Goal: Task Accomplishment & Management: Use online tool/utility

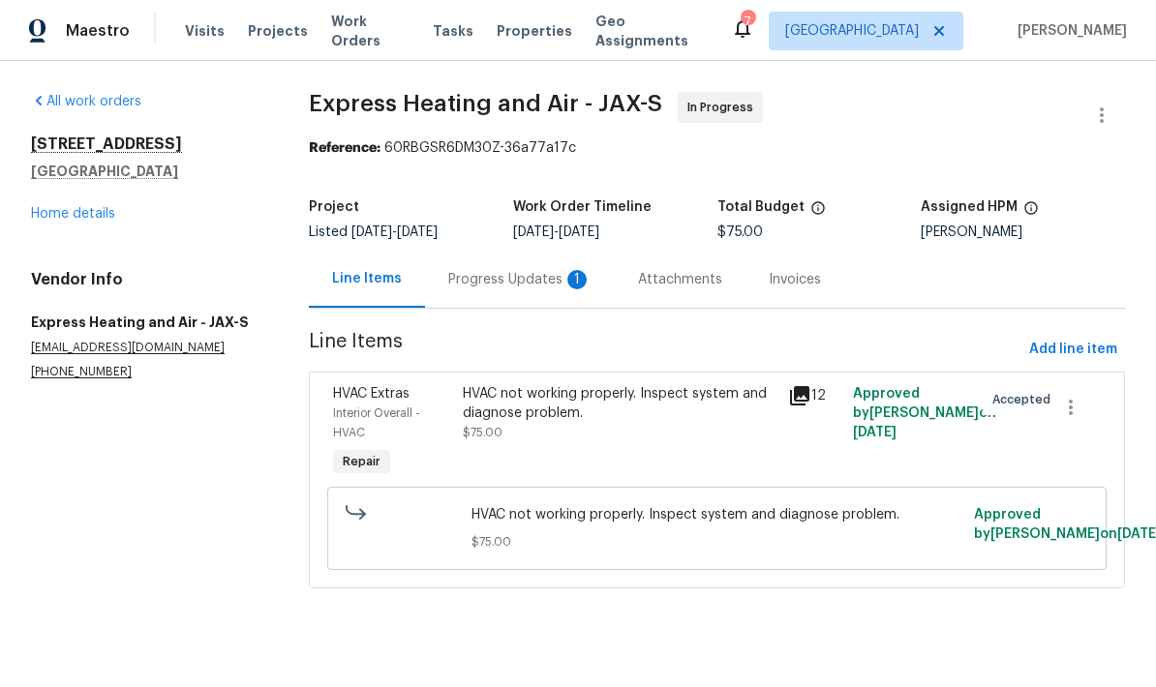
scroll to position [-19, 0]
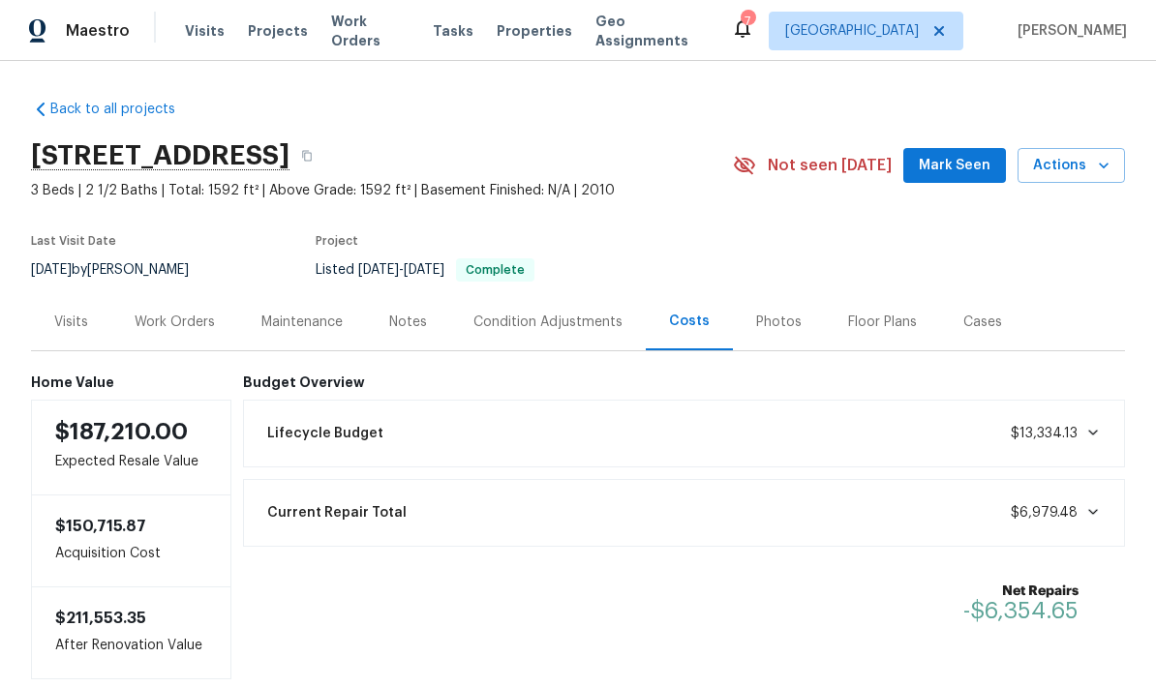
scroll to position [-8, 0]
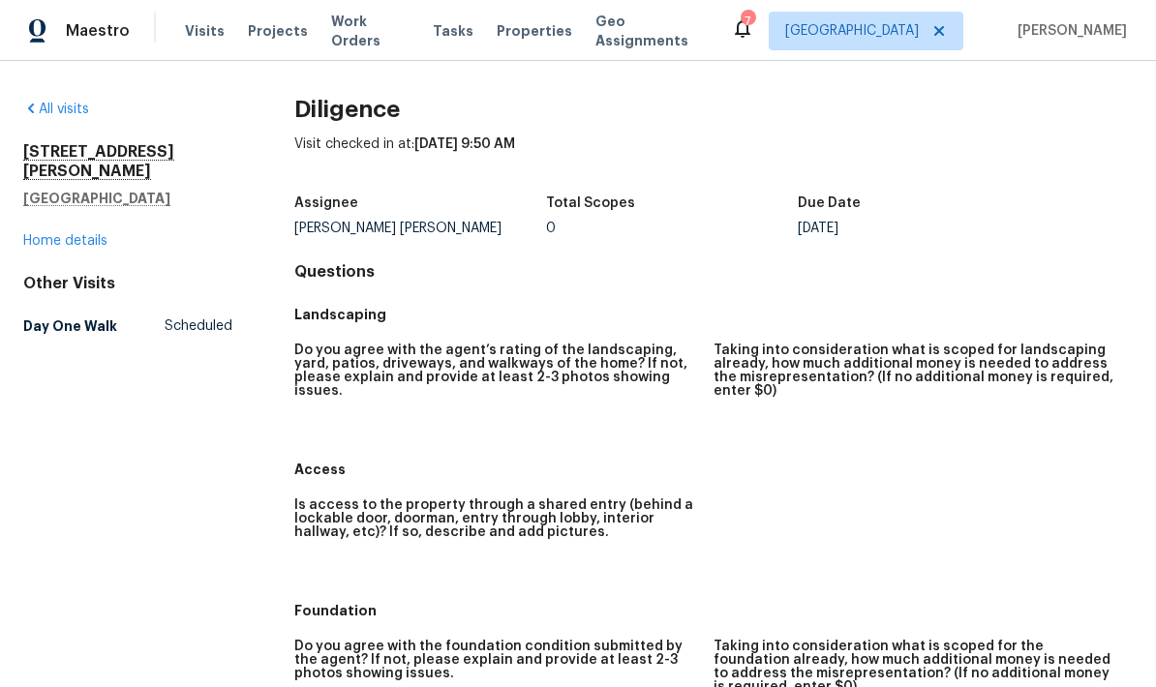
scroll to position [-39, 0]
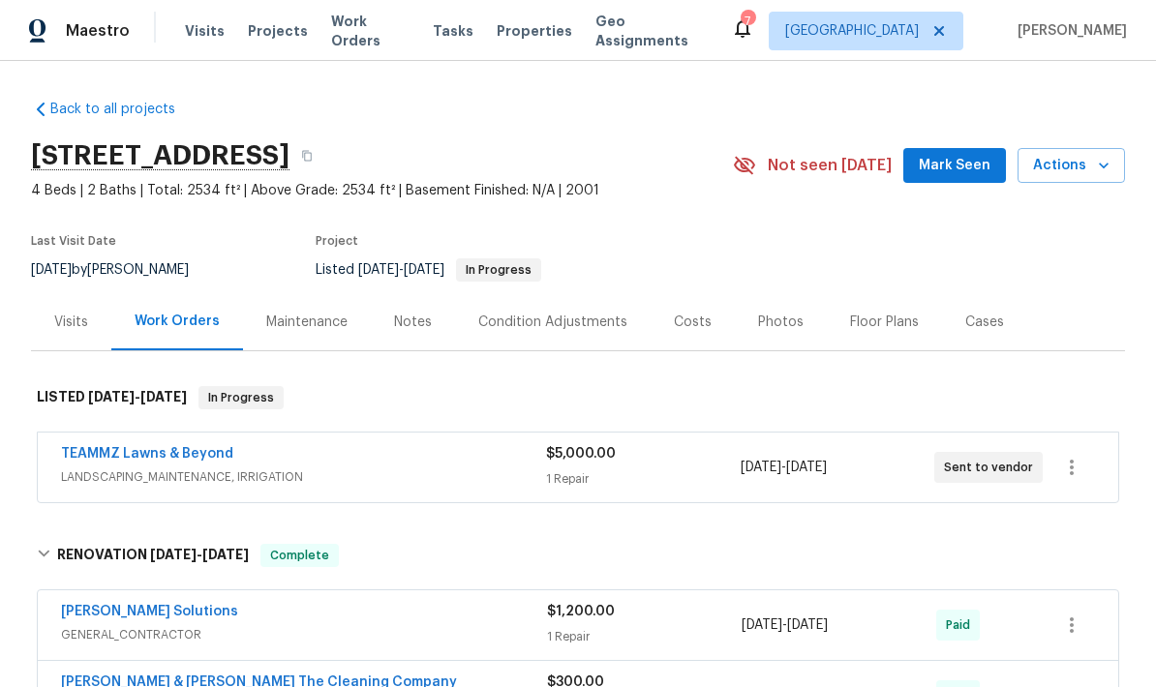
click at [445, 472] on span "LANDSCAPING_MAINTENANCE, IRRIGATION" at bounding box center [303, 477] width 485 height 19
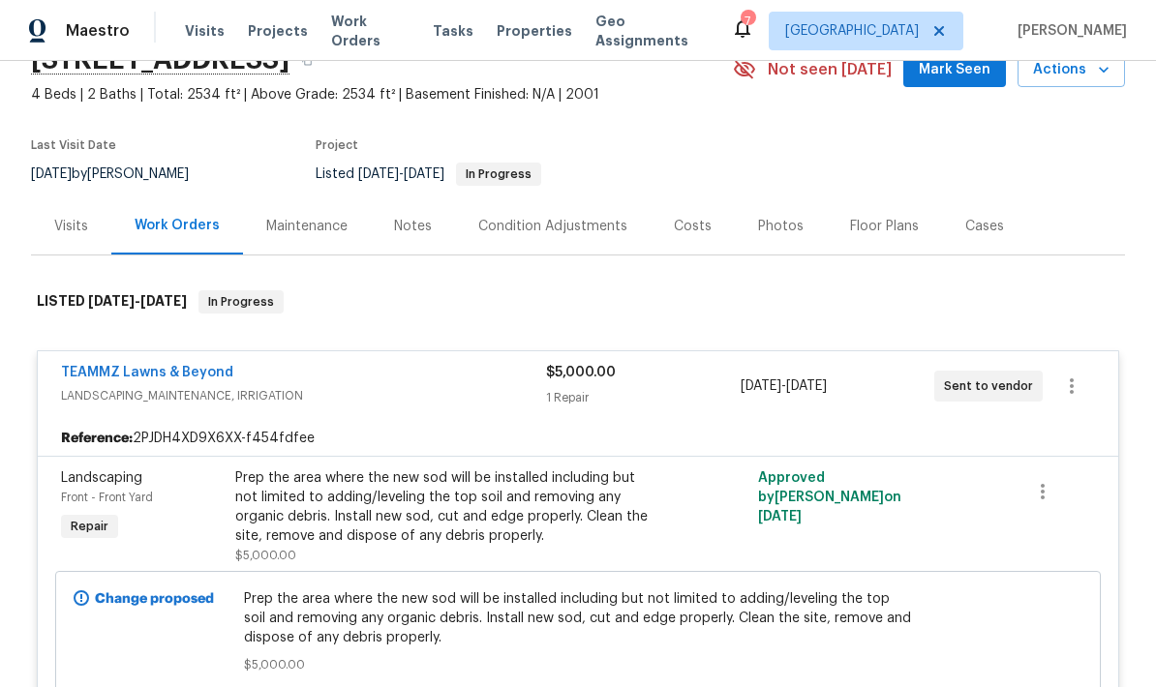
scroll to position [87, 0]
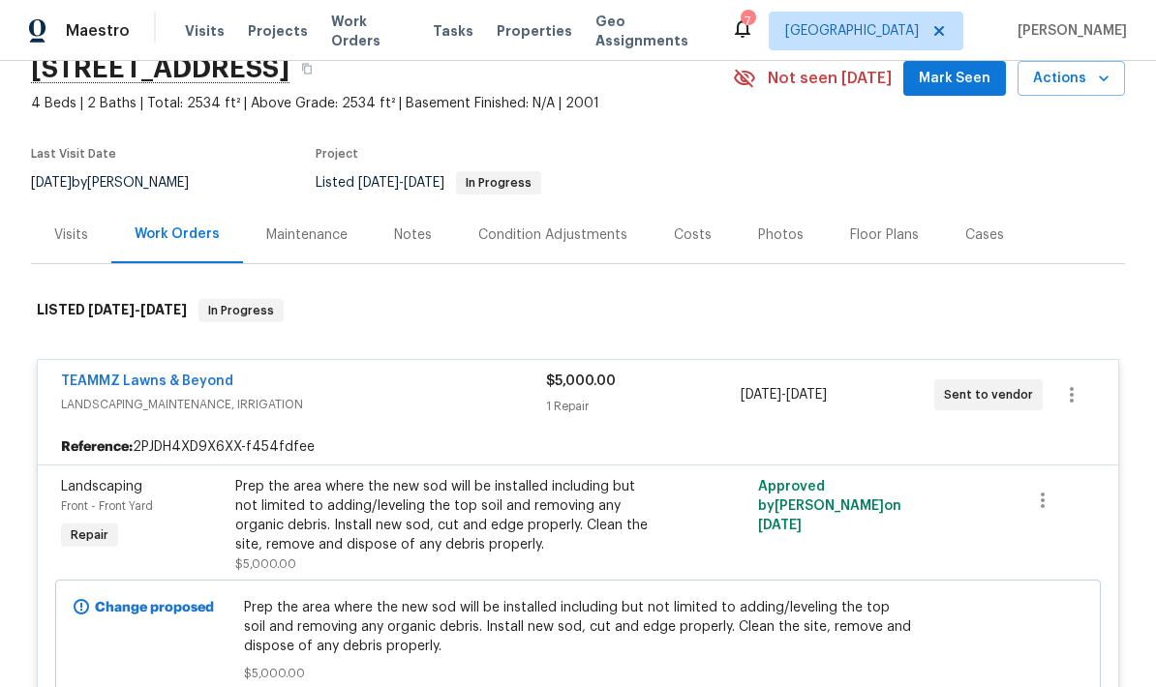
click at [205, 381] on link "TEAMMZ Lawns & Beyond" at bounding box center [147, 382] width 172 height 14
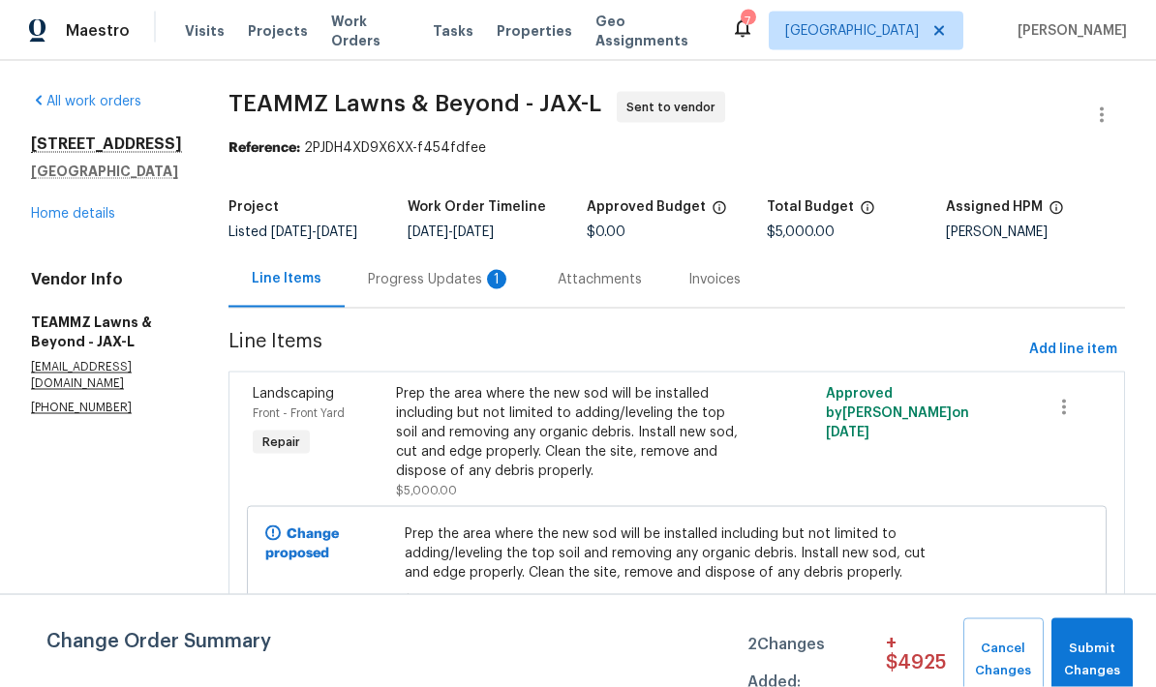
scroll to position [47, 0]
click at [511, 270] on div "Progress Updates 1" at bounding box center [439, 279] width 143 height 19
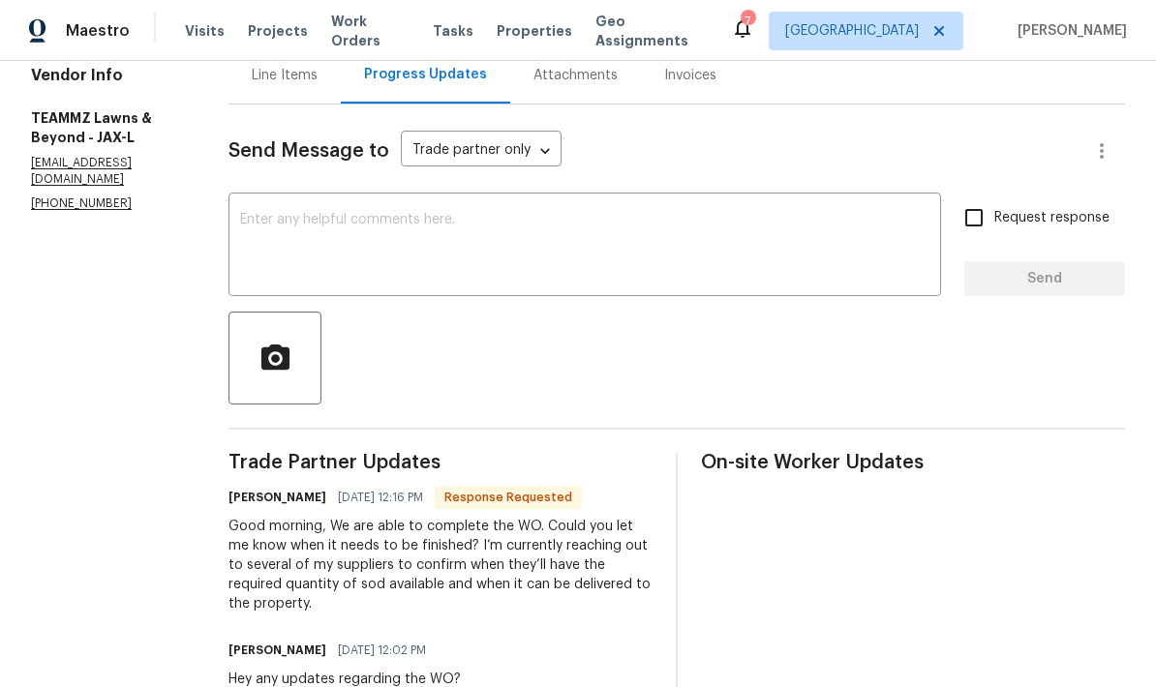
scroll to position [198, 0]
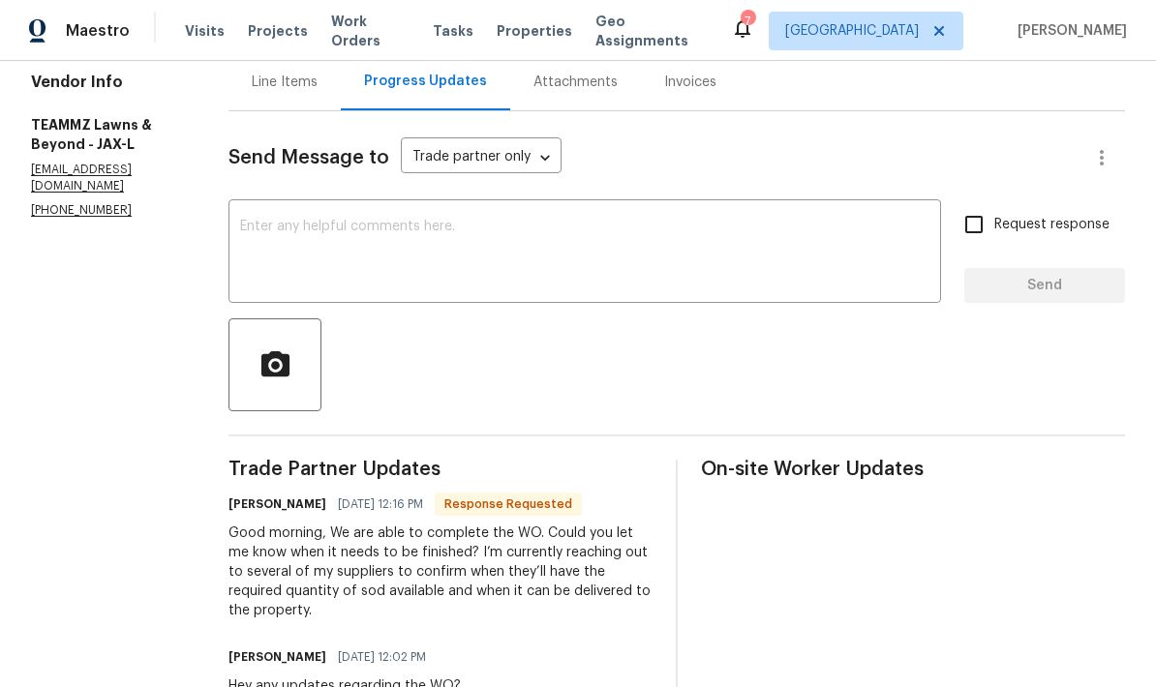
click at [587, 220] on textarea at bounding box center [584, 254] width 689 height 68
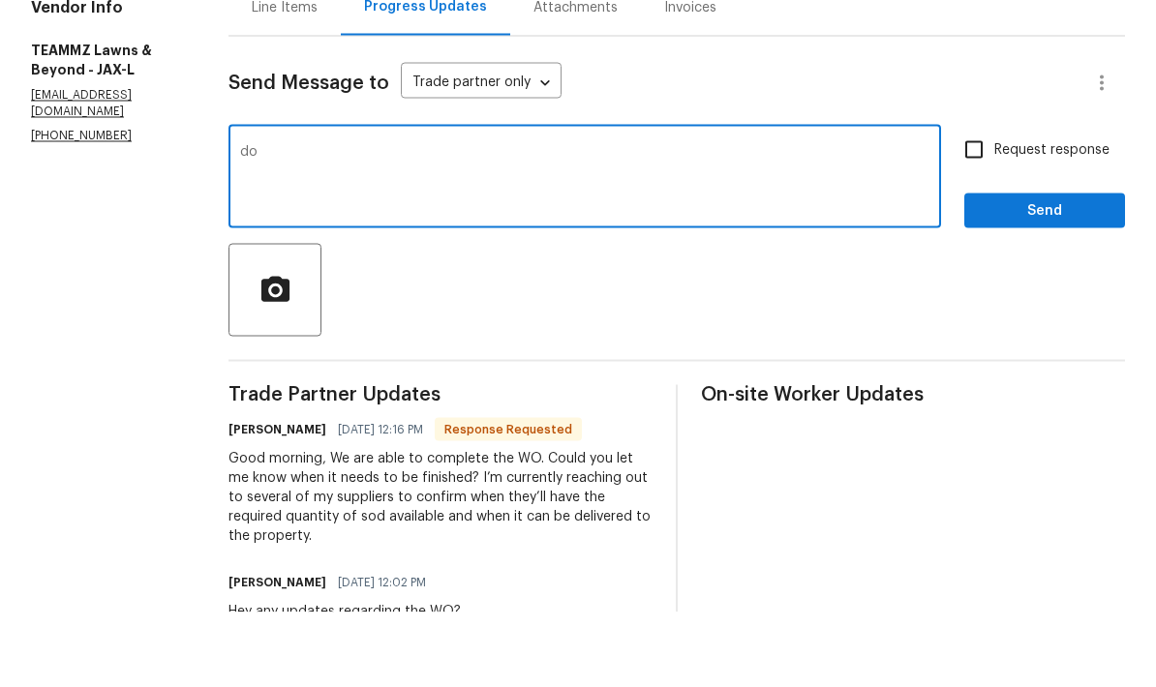
type textarea "d"
type textarea "We need it done as soon as possible please."
click at [1032, 274] on span "Send" at bounding box center [1045, 286] width 130 height 24
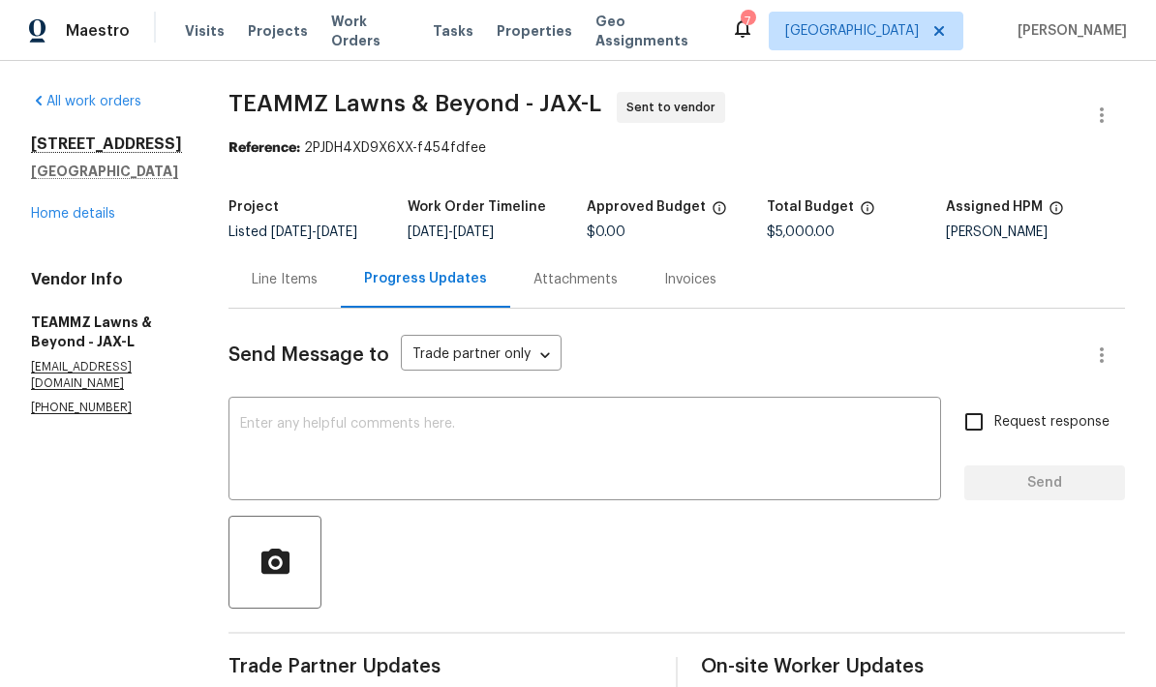
scroll to position [0, 0]
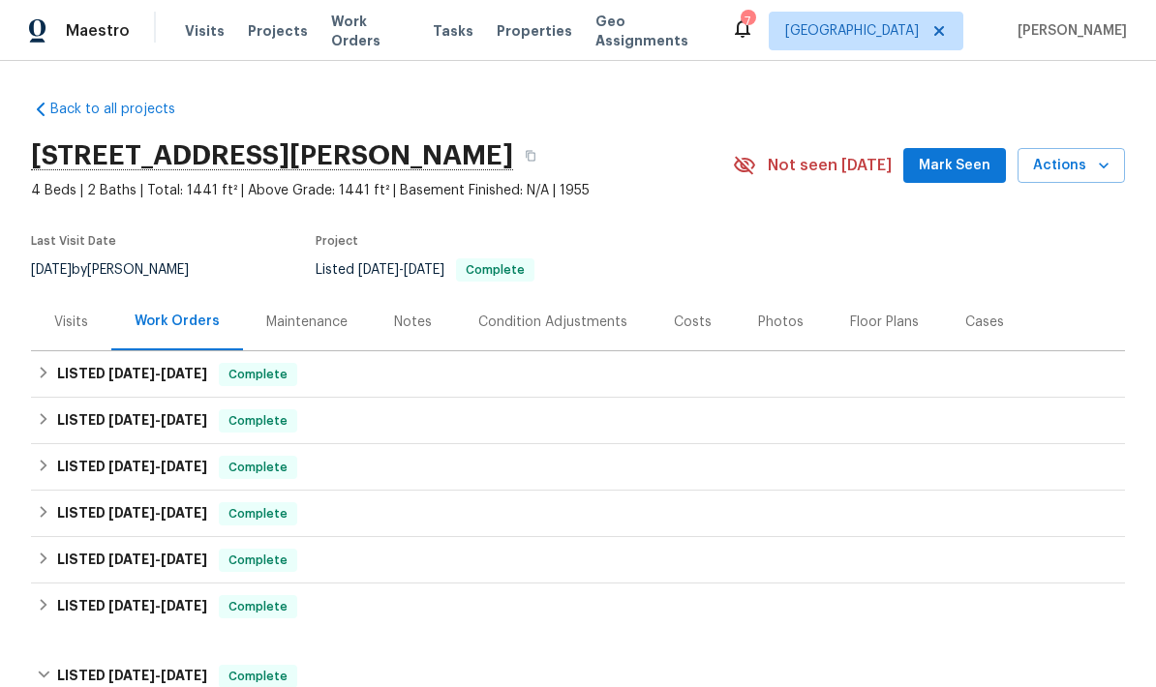
scroll to position [-25, 0]
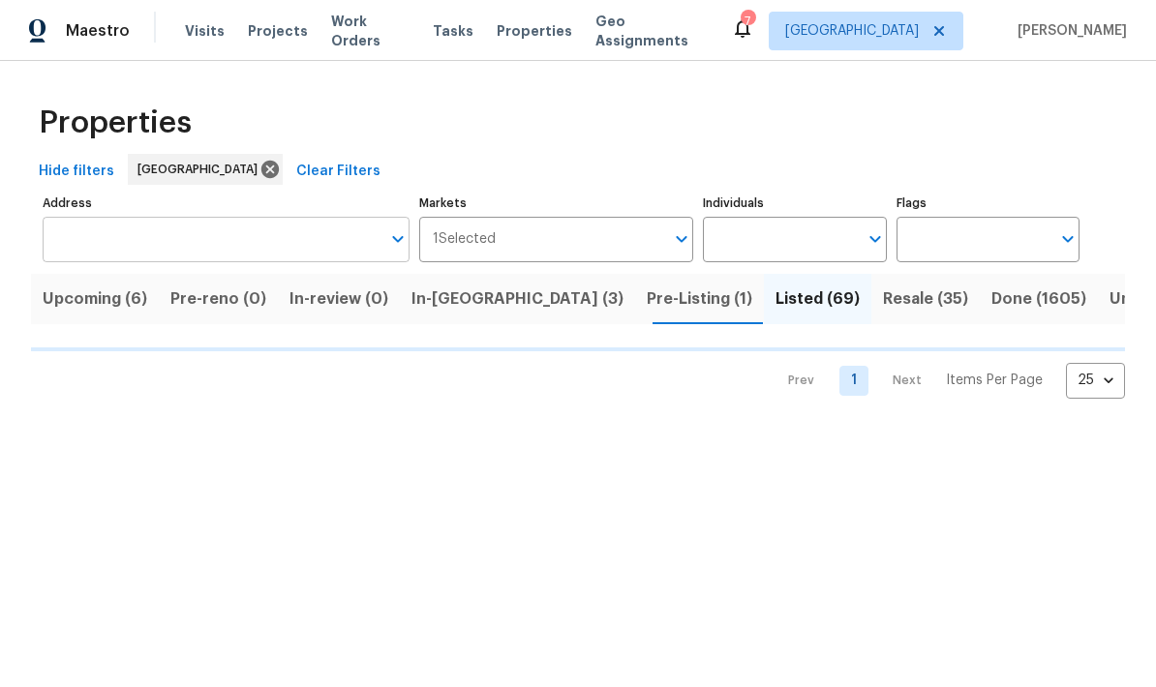
click at [271, 221] on input "Address" at bounding box center [212, 240] width 338 height 46
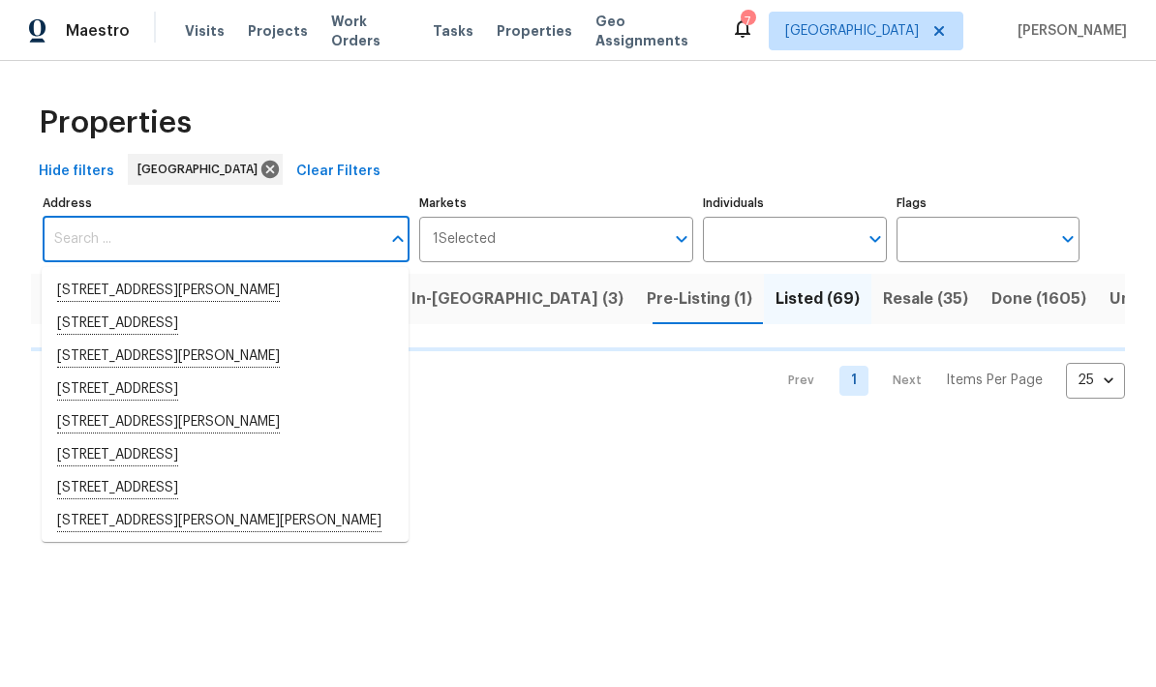
type input "o"
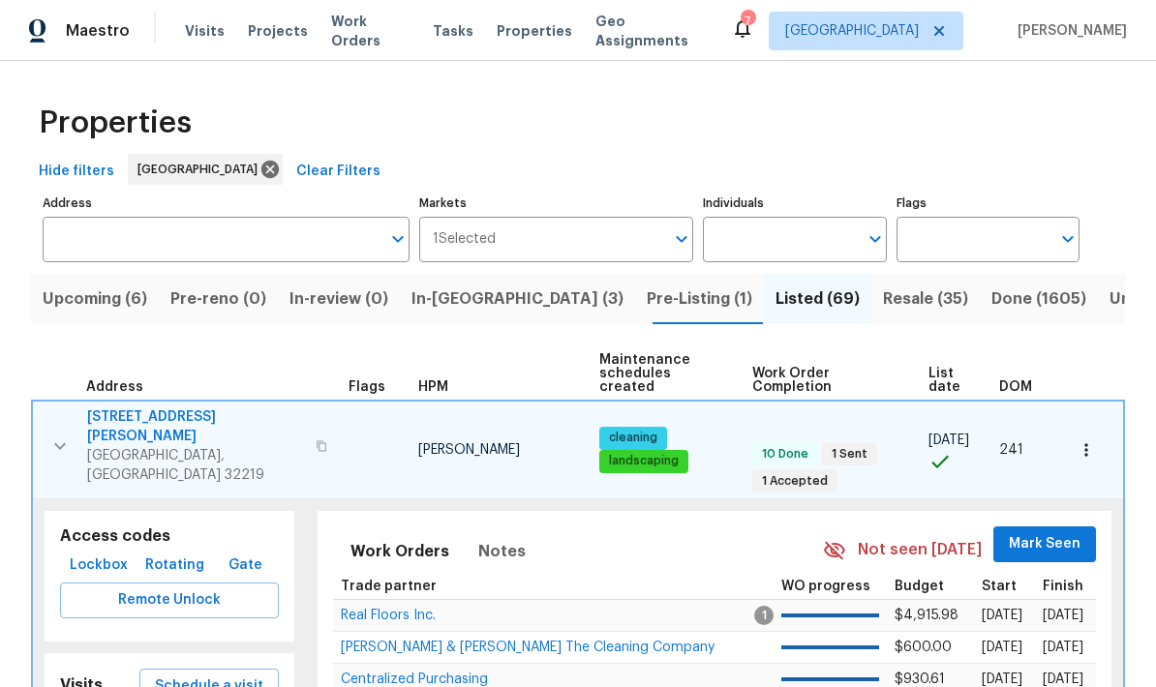
scroll to position [77, 0]
click at [174, 217] on input "Address" at bounding box center [212, 240] width 338 height 46
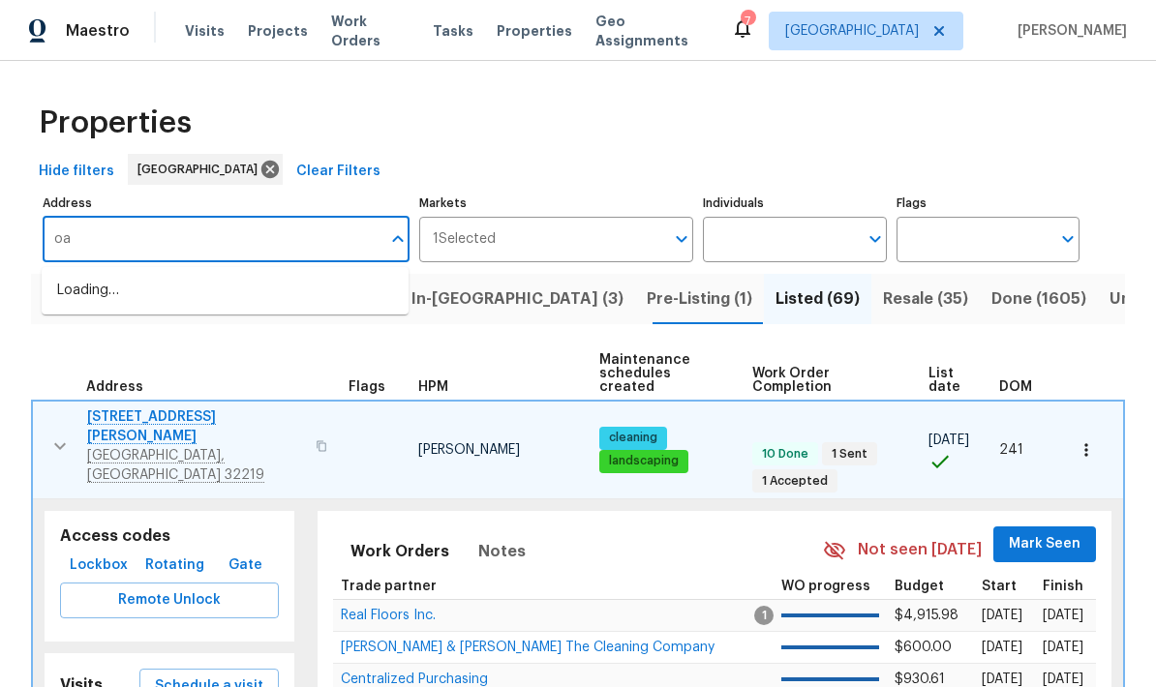
type input "o"
type input "5301"
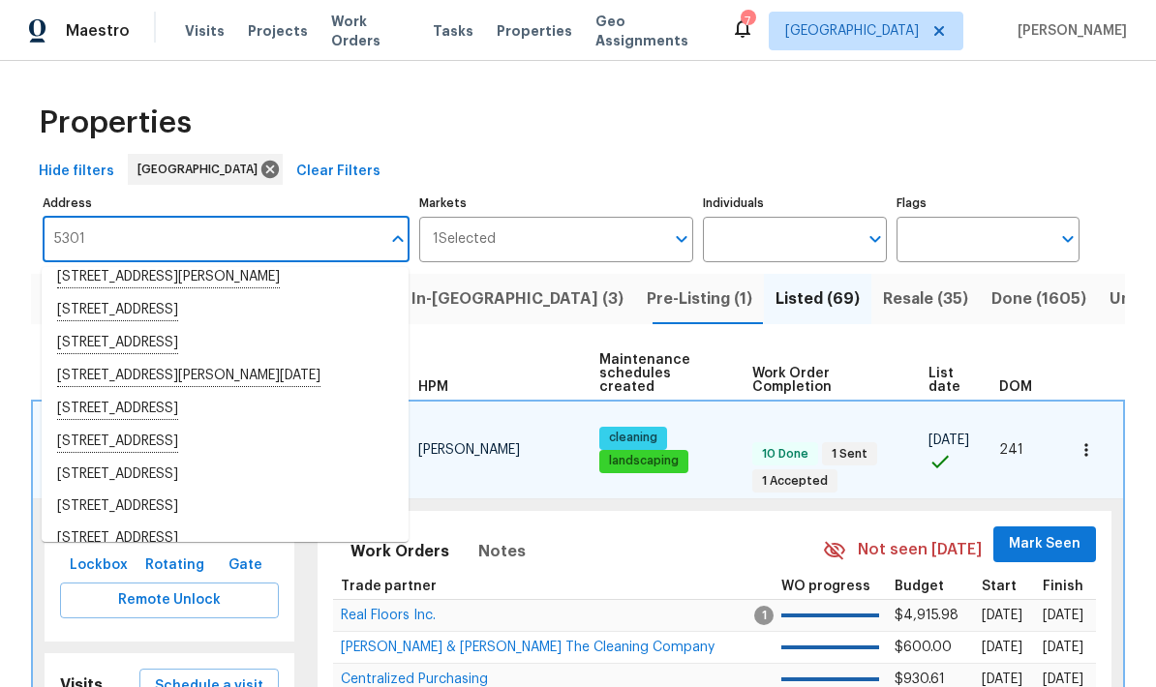
scroll to position [118, 0]
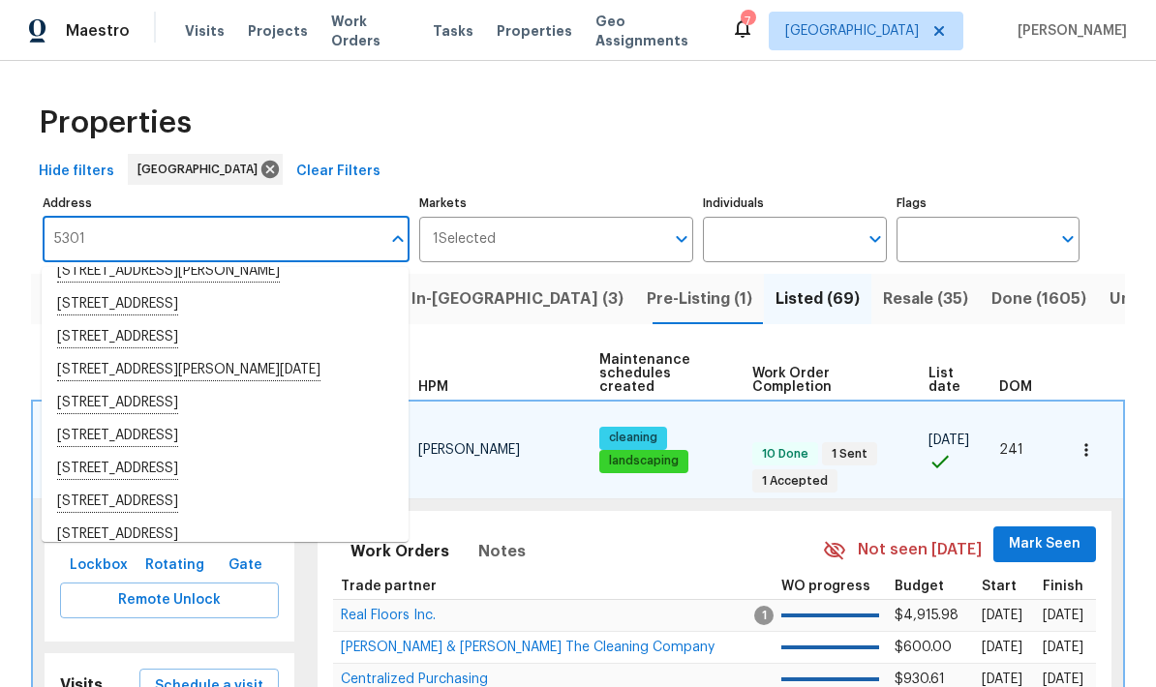
click at [198, 420] on li "5301 Oak Trail Ln Jacksonville FL 32209" at bounding box center [225, 436] width 367 height 33
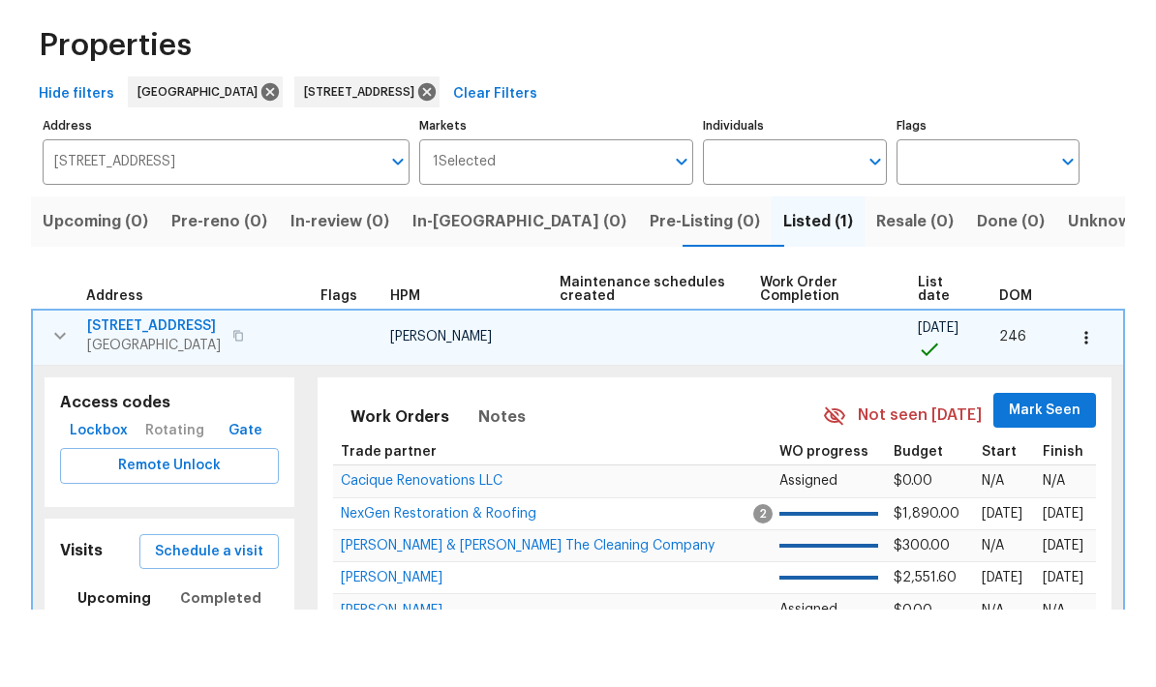
scroll to position [77, 0]
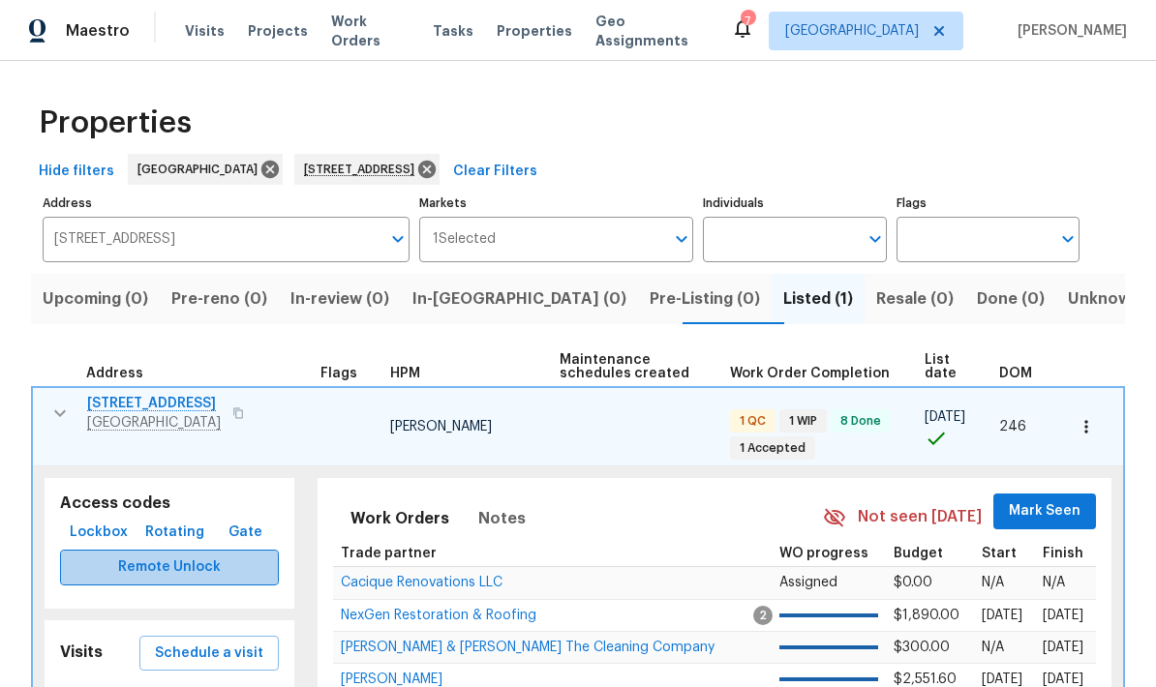
click at [111, 556] on span "Remote Unlock" at bounding box center [170, 568] width 188 height 24
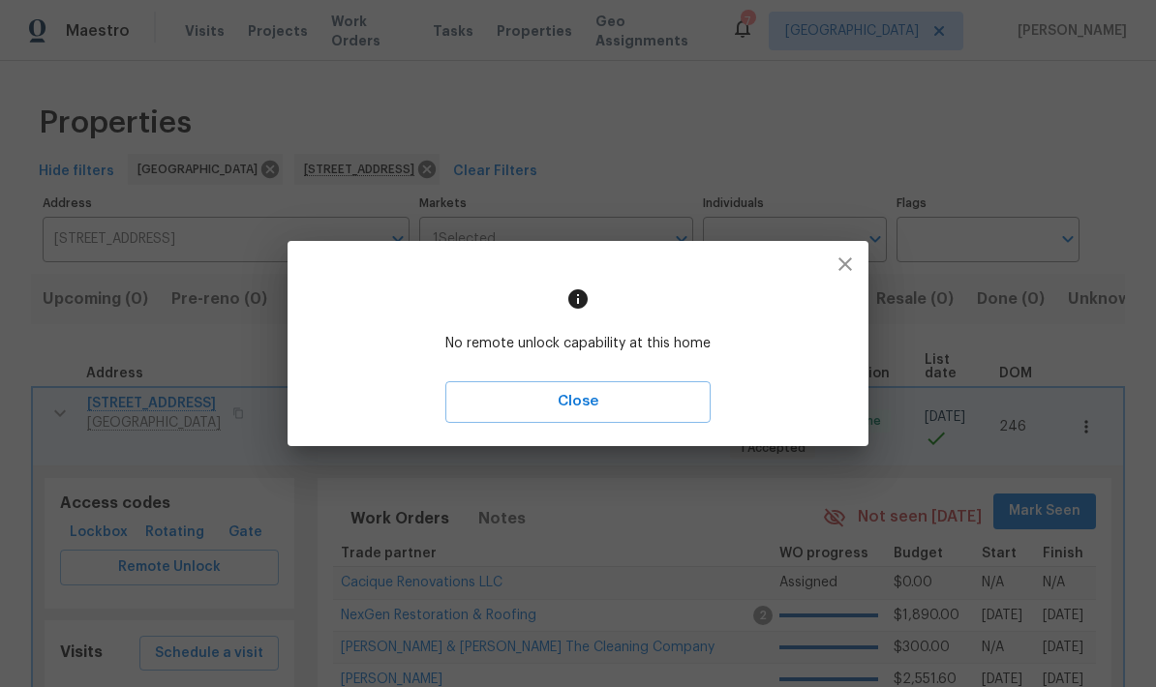
click at [608, 437] on div "No remote unlock capability at this home Close" at bounding box center [578, 343] width 581 height 204
click at [622, 387] on button "Close" at bounding box center [577, 401] width 265 height 41
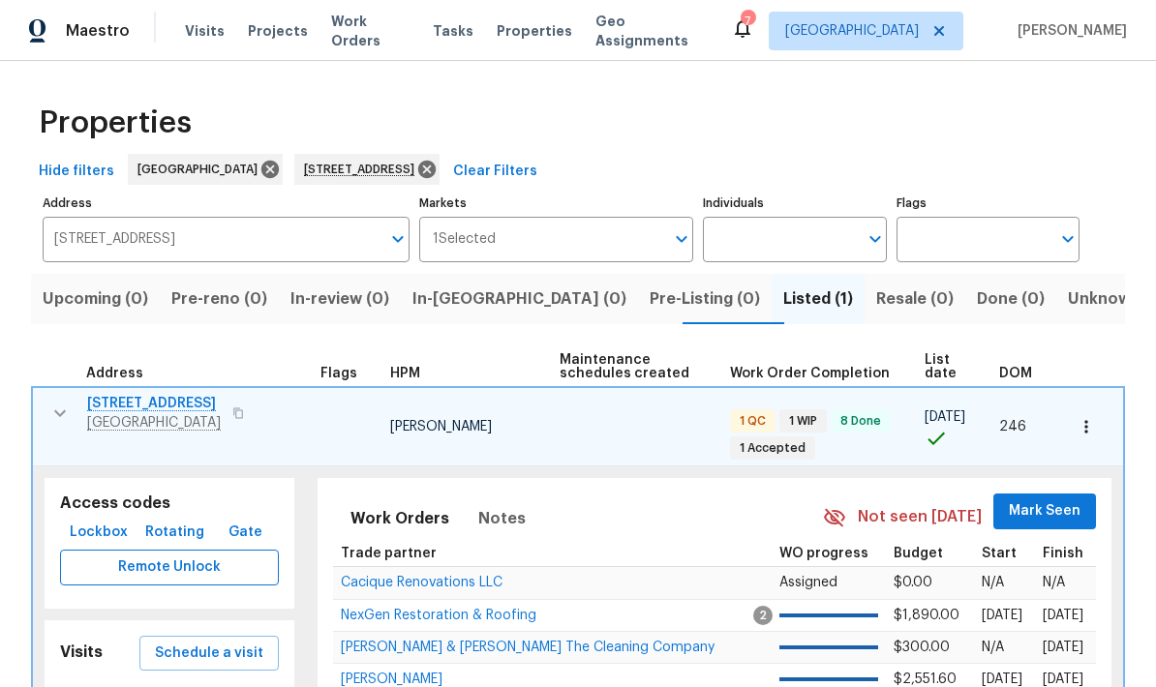
click at [232, 556] on span "Remote Unlock" at bounding box center [170, 568] width 188 height 24
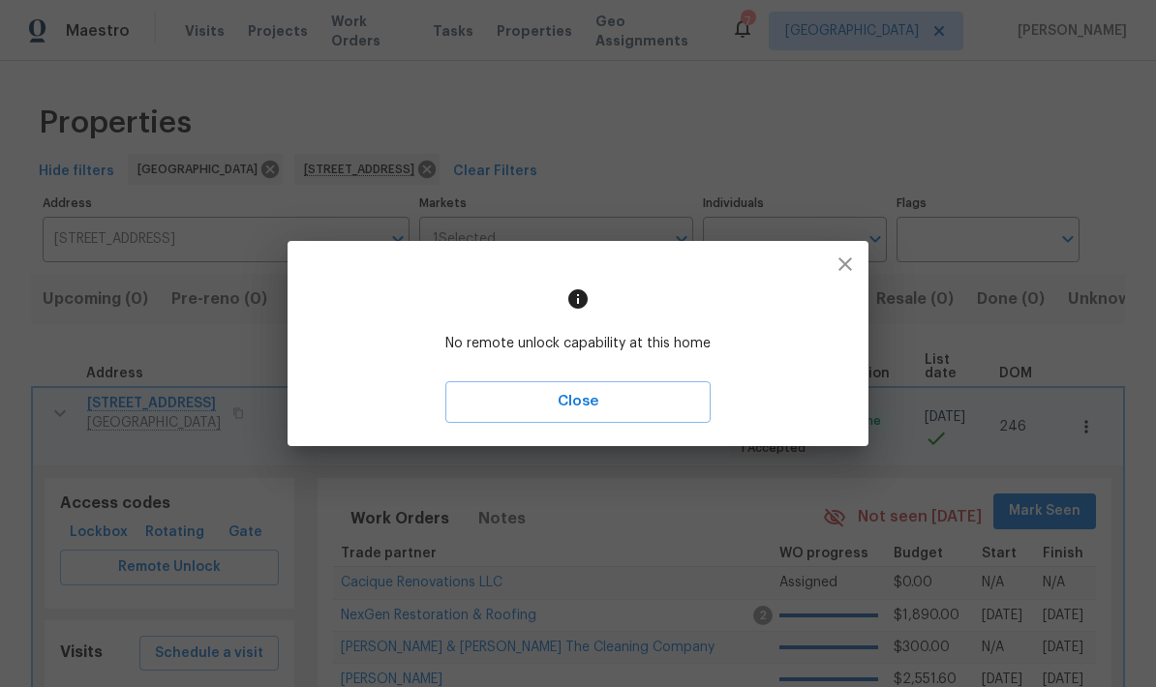
click at [842, 268] on icon "button" at bounding box center [846, 265] width 14 height 14
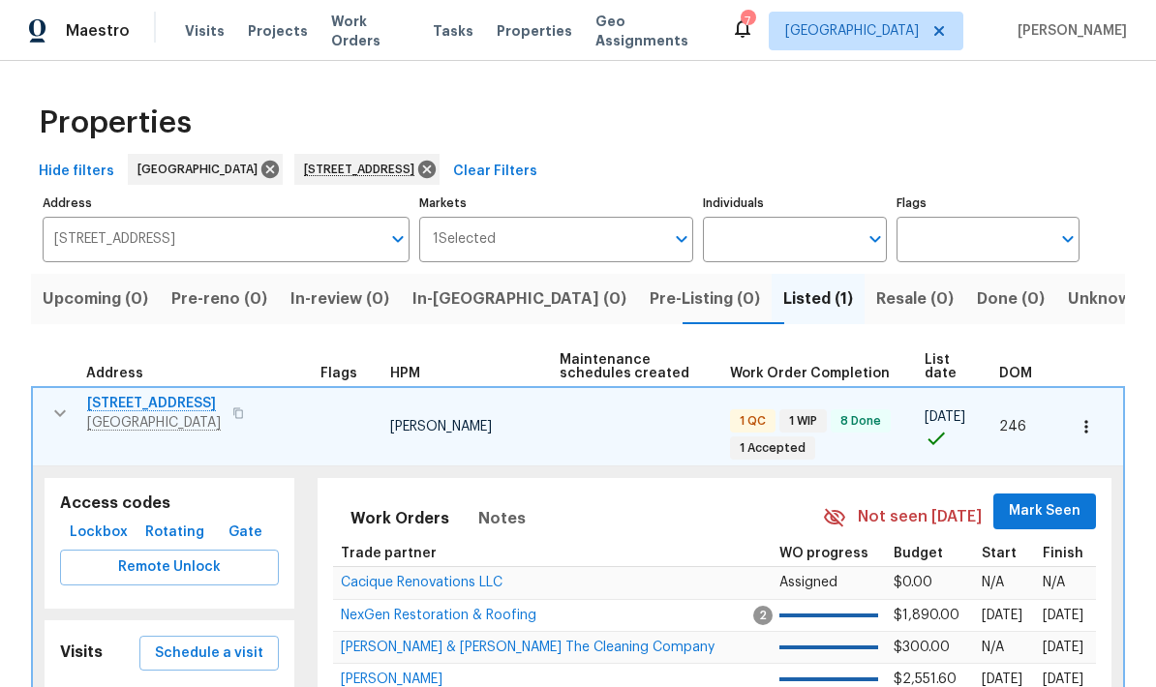
click at [171, 521] on span "Rotating" at bounding box center [174, 533] width 59 height 24
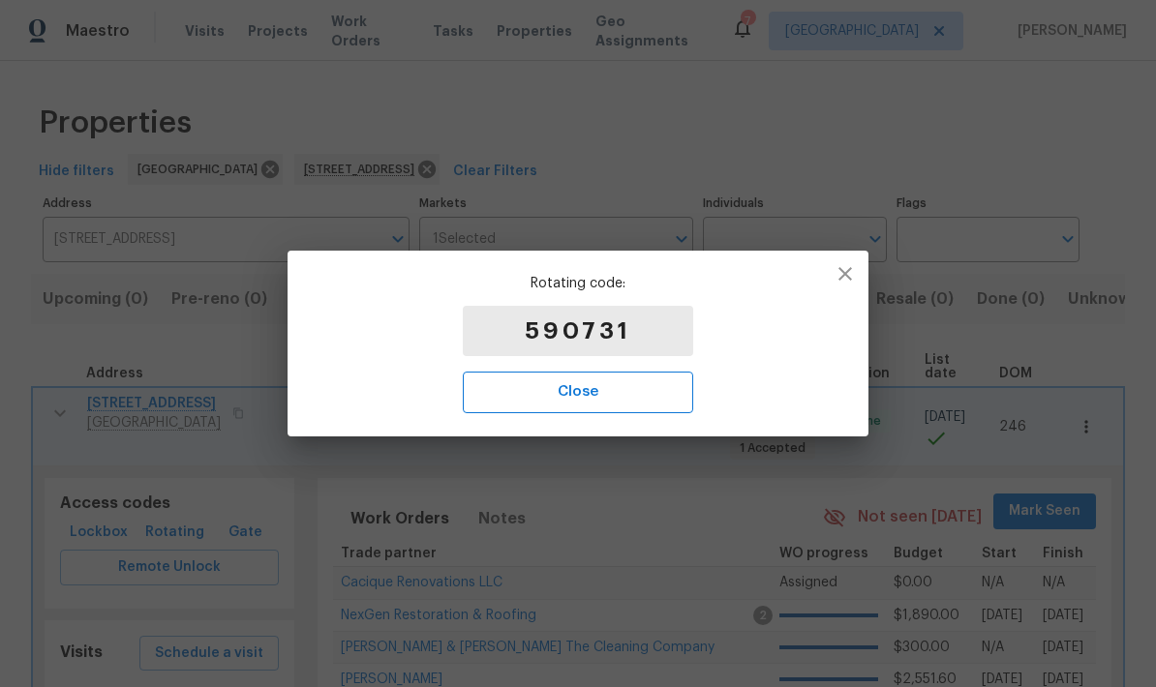
click at [612, 383] on span "Close" at bounding box center [578, 392] width 188 height 25
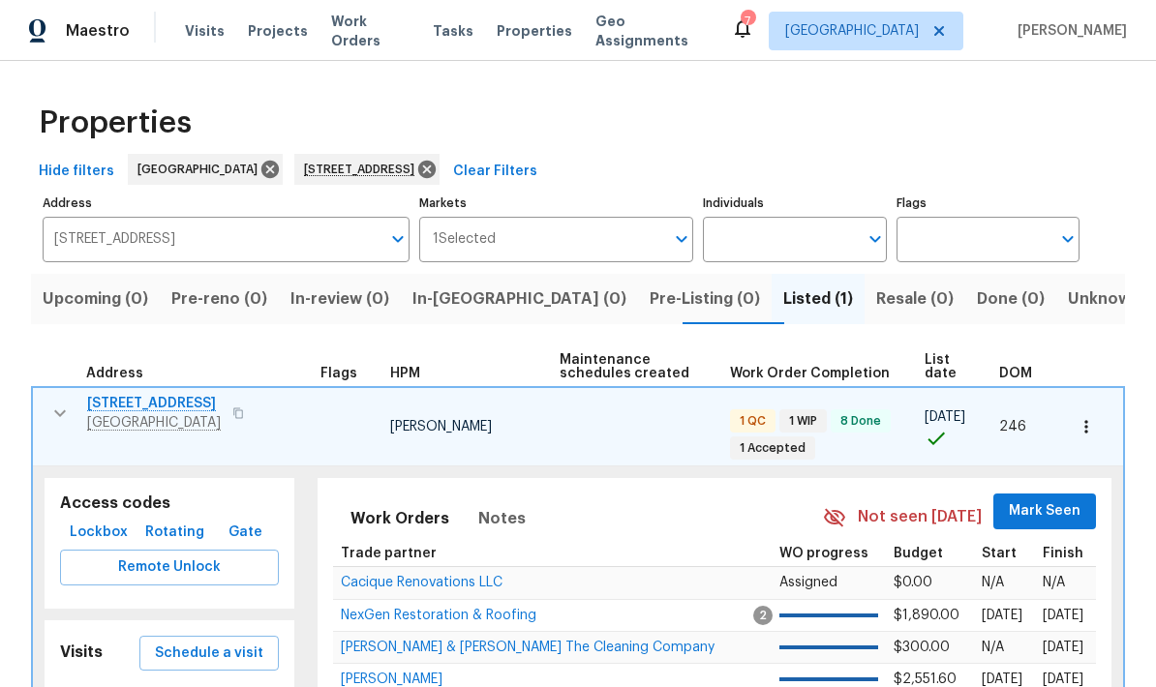
click at [107, 521] on span "Lockbox" at bounding box center [99, 533] width 58 height 24
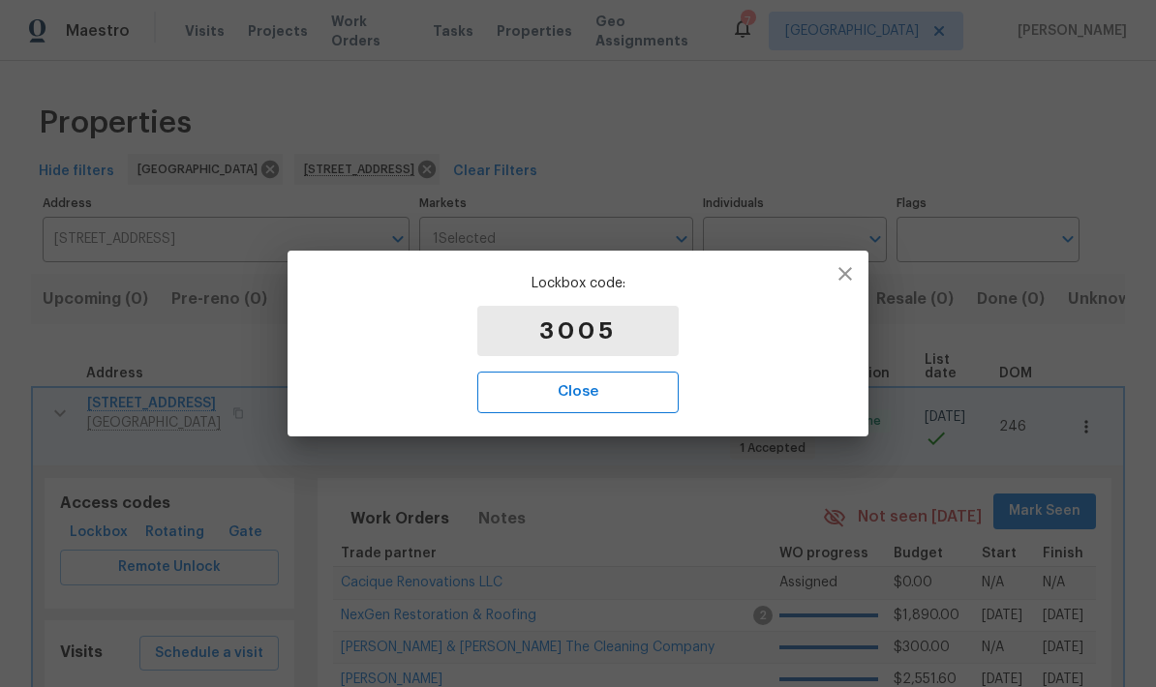
click at [590, 395] on span "Close" at bounding box center [578, 392] width 159 height 25
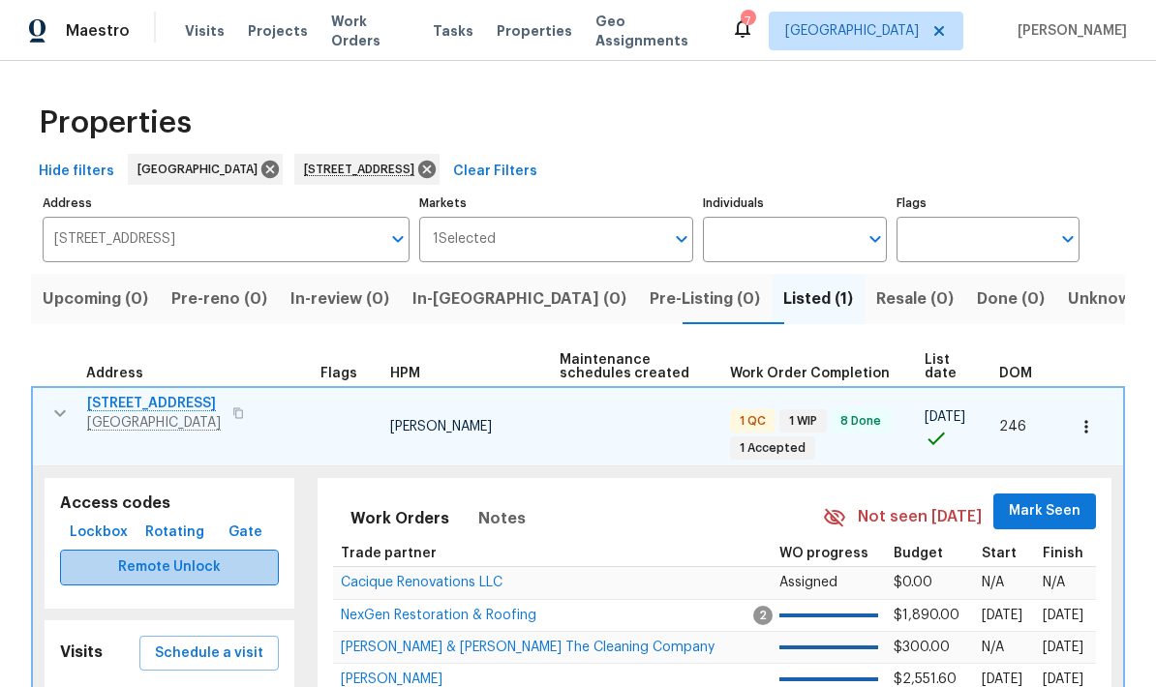
click at [174, 556] on span "Remote Unlock" at bounding box center [170, 568] width 188 height 24
click at [188, 556] on span "Remote Unlock" at bounding box center [170, 568] width 188 height 24
